Goal: Find specific page/section: Find specific page/section

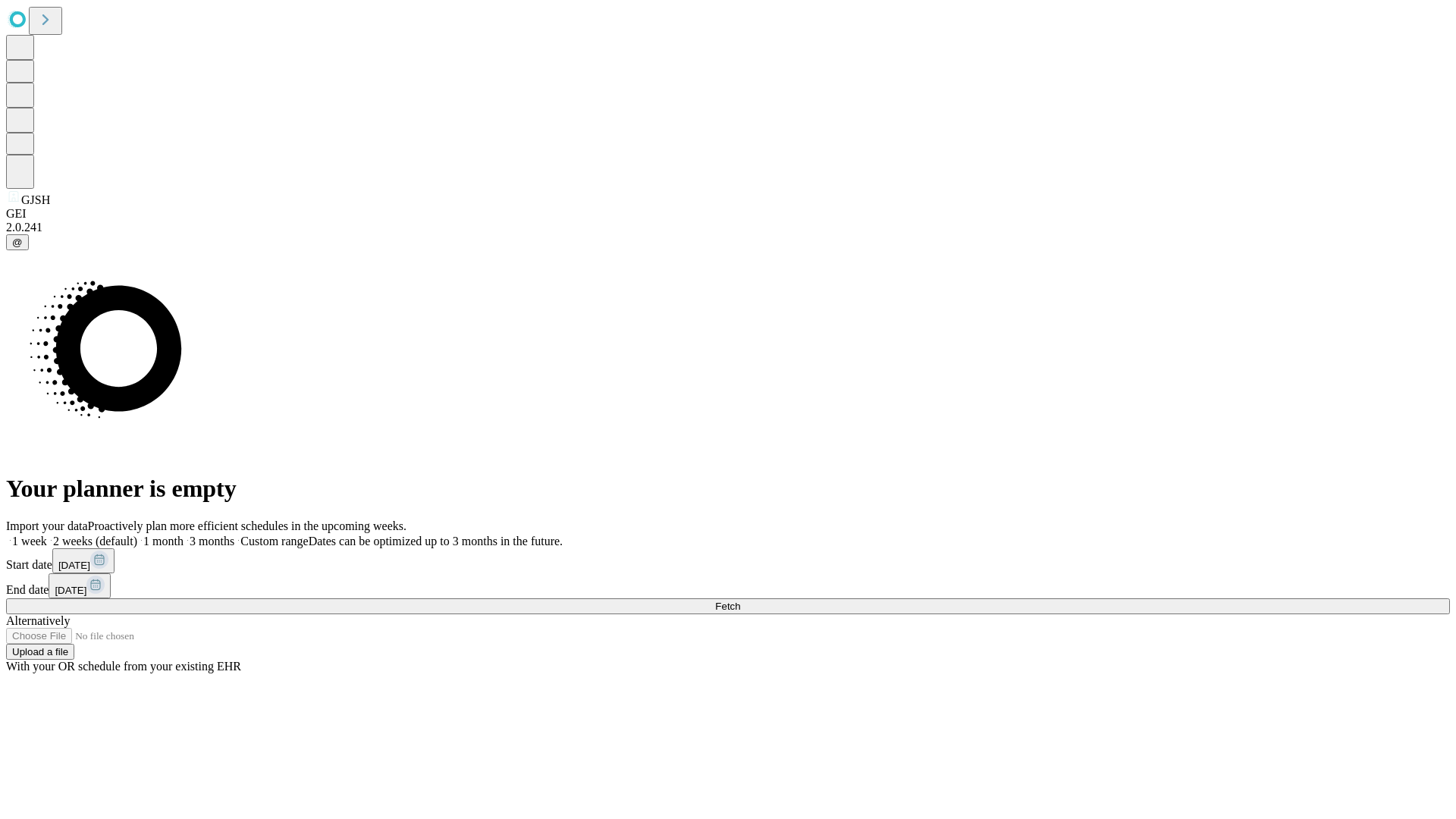
click at [740, 601] on span "Fetch" at bounding box center [727, 607] width 25 height 11
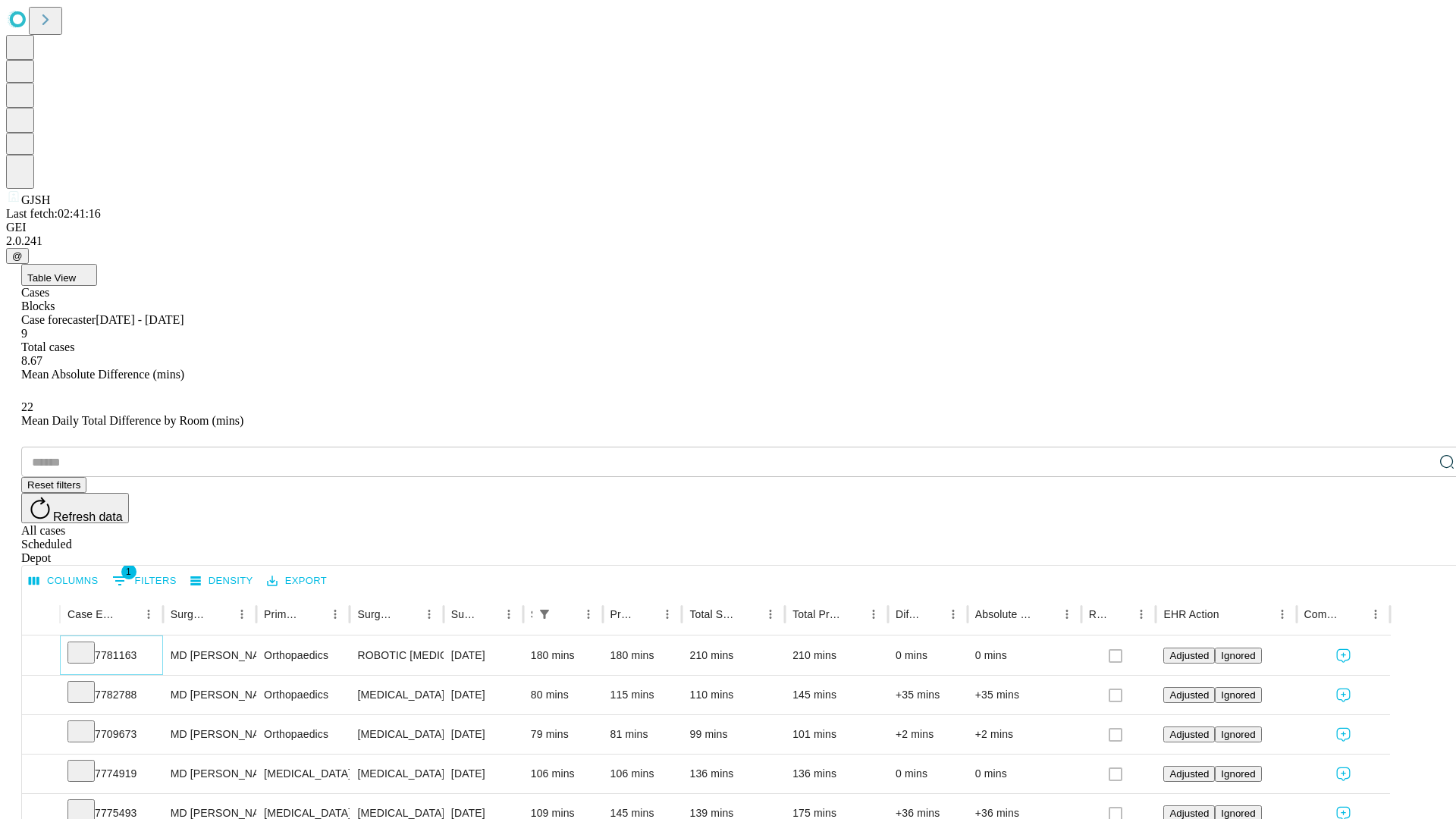
click at [89, 644] on icon at bounding box center [80, 652] width 16 height 16
